Goal: Information Seeking & Learning: Learn about a topic

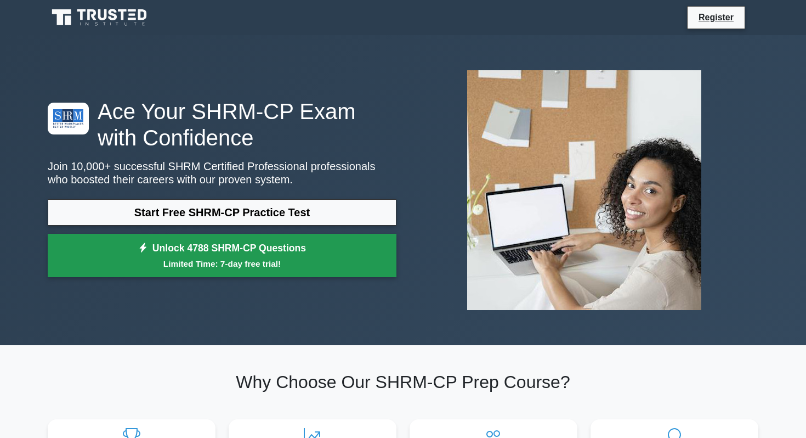
scroll to position [46, 0]
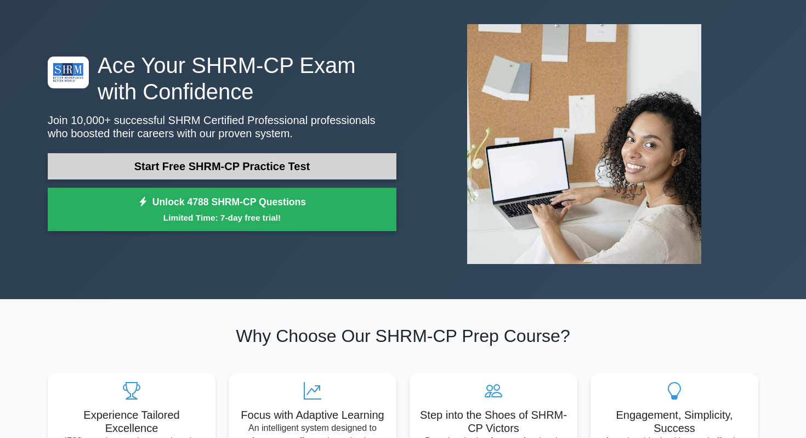
click at [343, 164] on link "Start Free SHRM-CP Practice Test" at bounding box center [222, 166] width 349 height 26
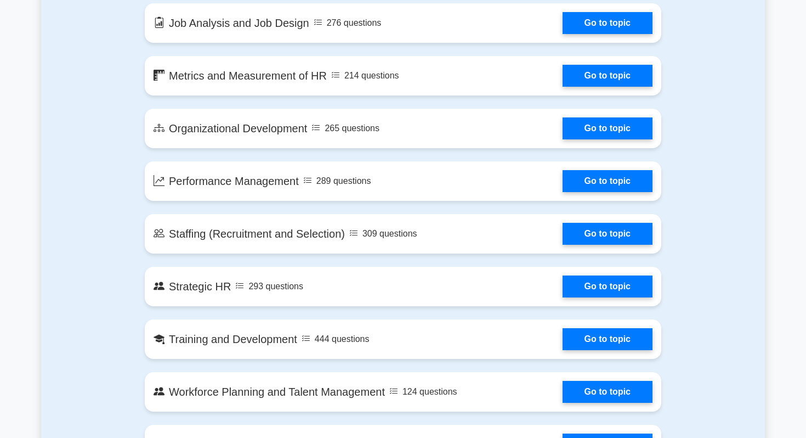
scroll to position [961, 0]
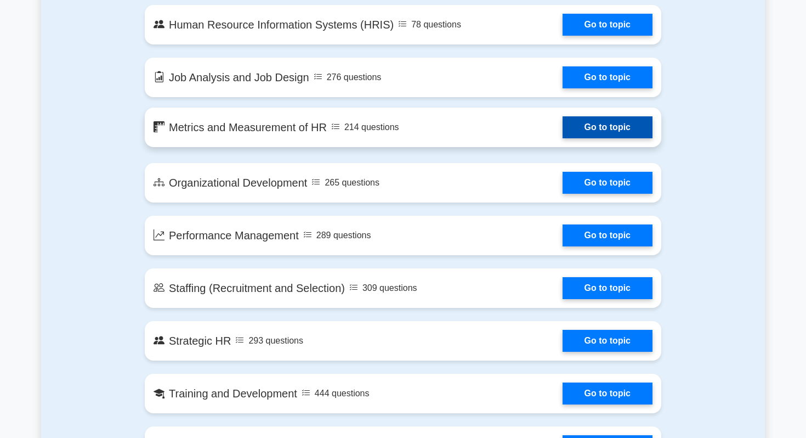
click at [600, 132] on link "Go to topic" at bounding box center [608, 127] width 90 height 22
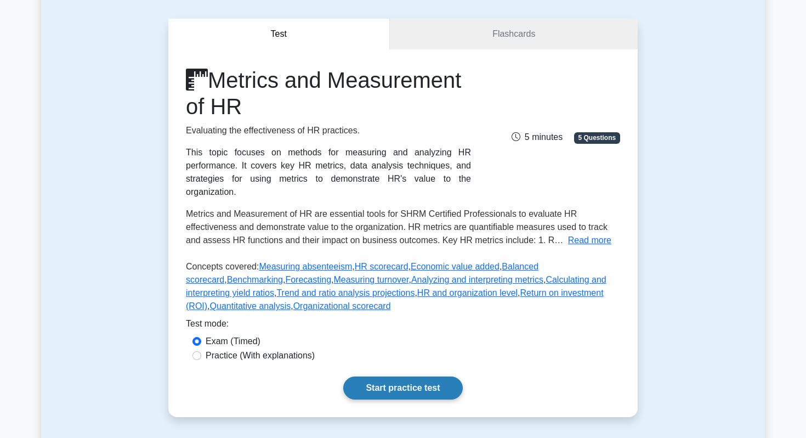
scroll to position [87, 0]
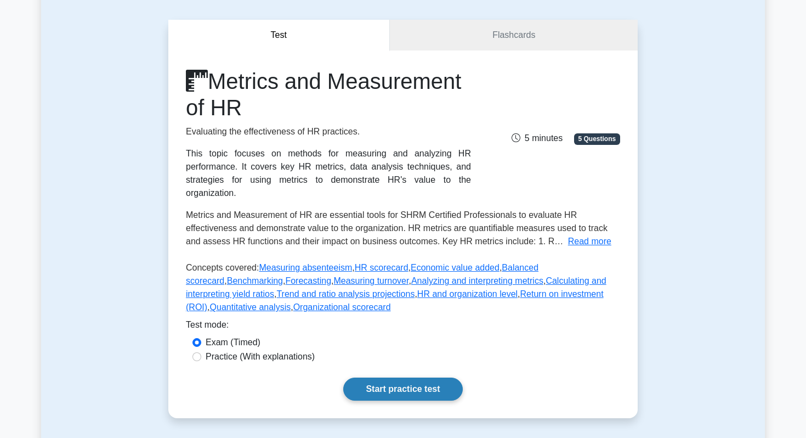
click at [418, 394] on link "Start practice test" at bounding box center [402, 388] width 119 height 23
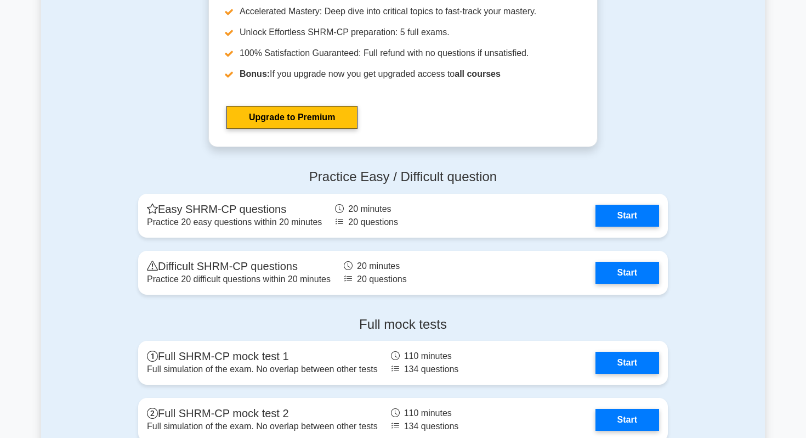
scroll to position [1756, 0]
